Goal: Download file/media

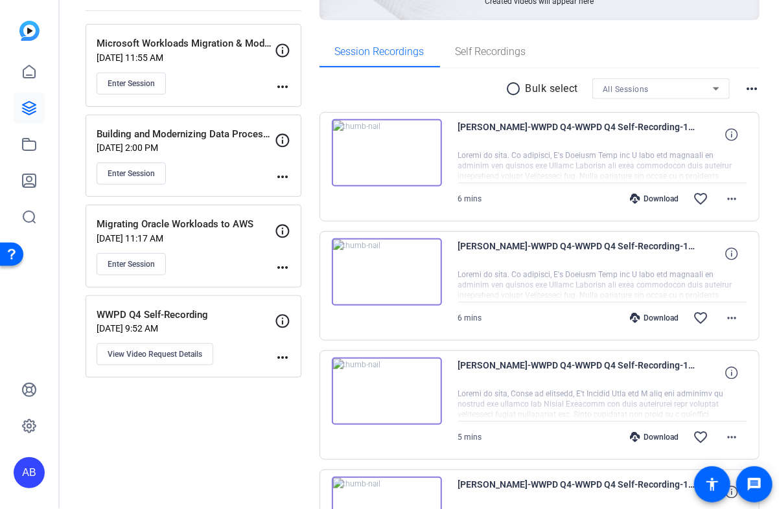
scroll to position [174, 0]
click at [657, 321] on div "Download" at bounding box center [654, 317] width 62 height 10
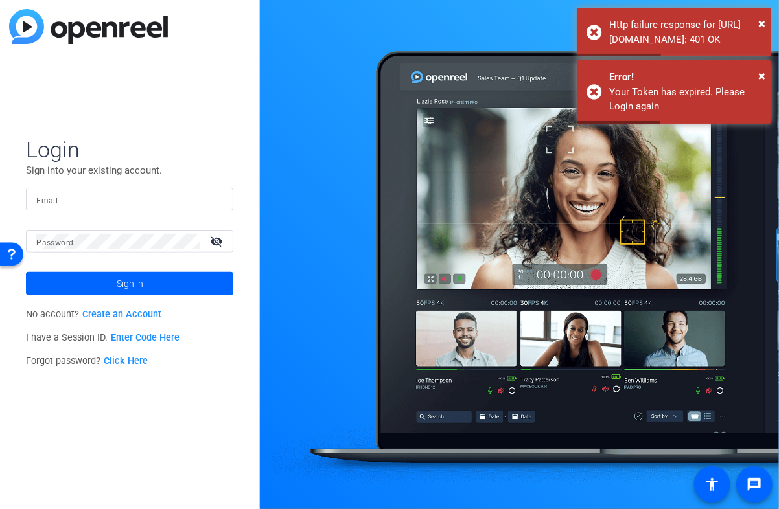
click at [134, 198] on input "Email" at bounding box center [129, 200] width 187 height 16
type input "[EMAIL_ADDRESS][DOMAIN_NAME]"
click at [139, 231] on div at bounding box center [117, 241] width 163 height 23
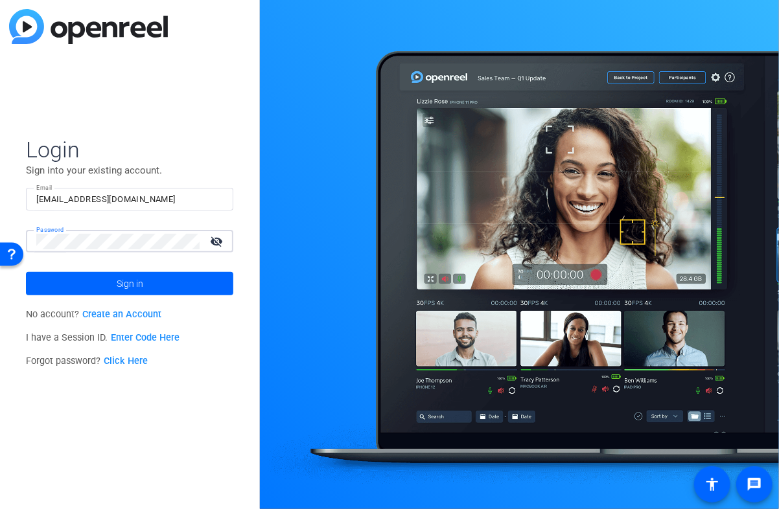
click at [26, 272] on button "Sign in" at bounding box center [129, 283] width 207 height 23
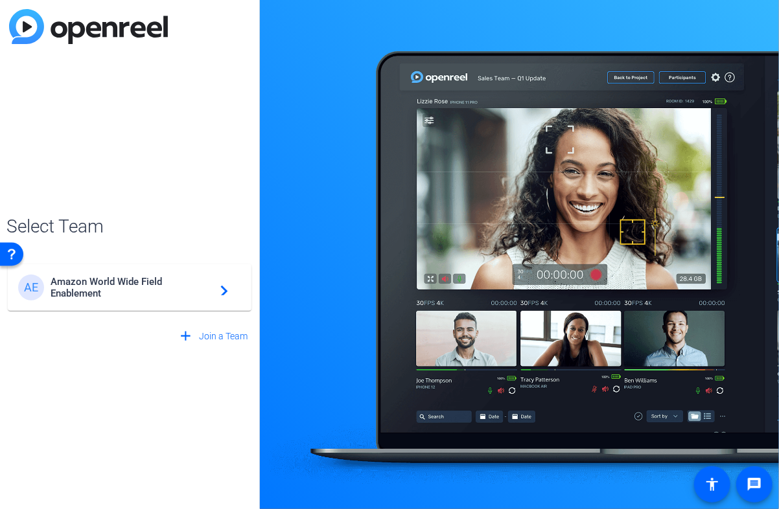
click at [136, 265] on mat-card-content "AE Amazon World Wide Field Enablement navigate_next" at bounding box center [130, 287] width 244 height 47
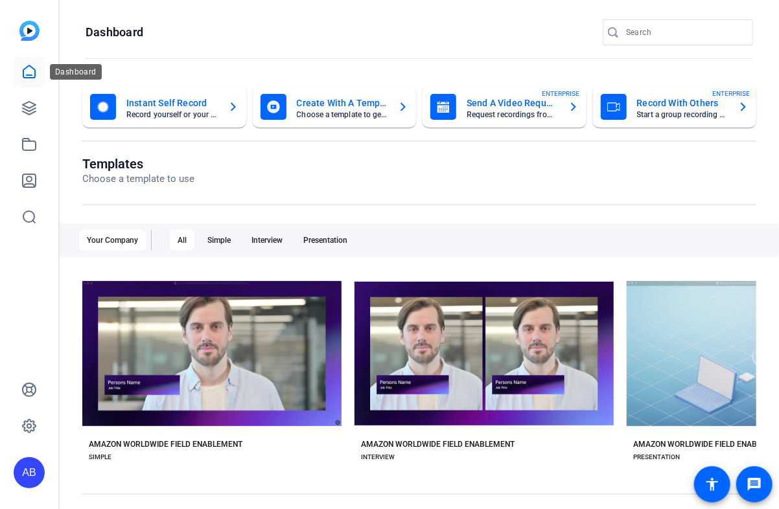
click at [38, 72] on link at bounding box center [29, 71] width 31 height 31
click at [31, 71] on icon at bounding box center [29, 72] width 16 height 16
click at [27, 110] on icon at bounding box center [29, 108] width 16 height 16
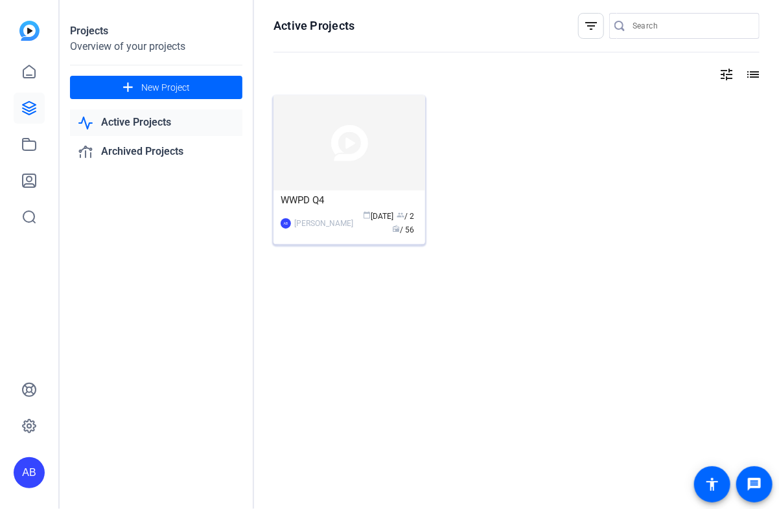
click at [320, 112] on img at bounding box center [349, 142] width 152 height 95
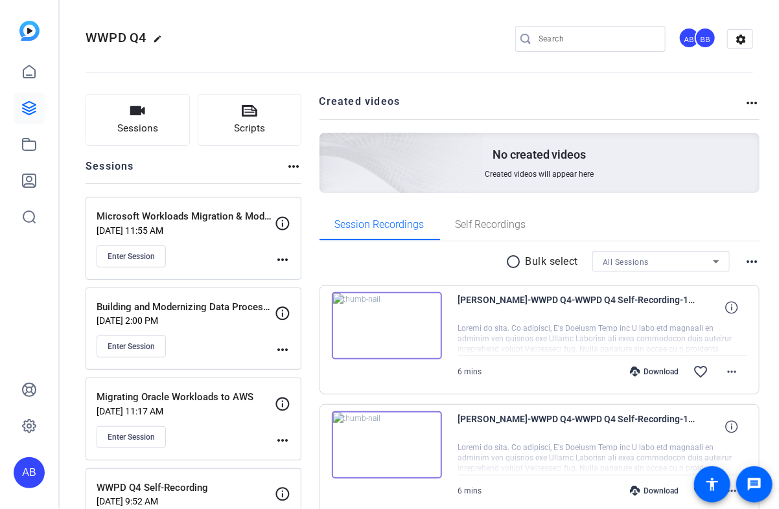
click at [651, 371] on div "Download" at bounding box center [654, 372] width 62 height 10
click at [643, 487] on div "Download" at bounding box center [654, 491] width 62 height 10
